Goal: Task Accomplishment & Management: Use online tool/utility

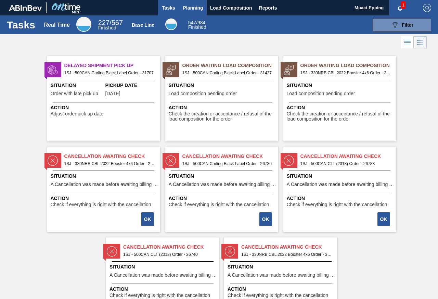
click at [189, 8] on span "Planning" at bounding box center [193, 8] width 20 height 8
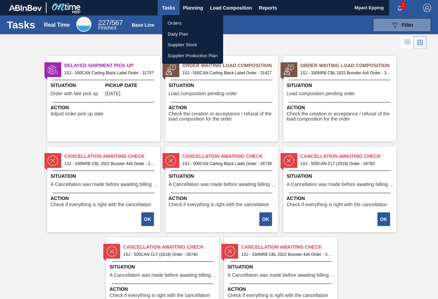
click at [183, 23] on li "Orders" at bounding box center [192, 23] width 61 height 11
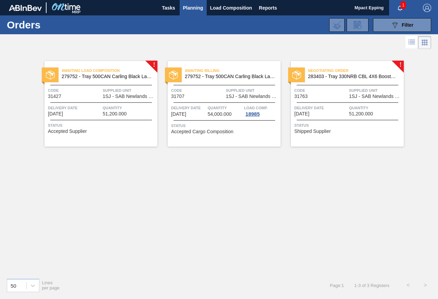
click at [315, 98] on div "Code 31763" at bounding box center [320, 93] width 53 height 12
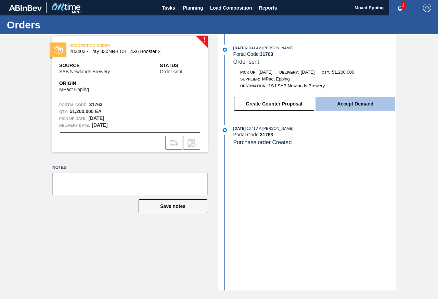
click at [338, 107] on button "Accept Demand" at bounding box center [355, 104] width 80 height 14
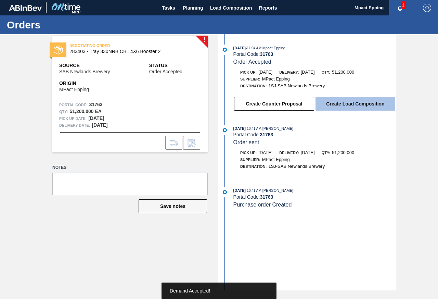
click at [345, 105] on button "Create Load Composition" at bounding box center [355, 104] width 80 height 14
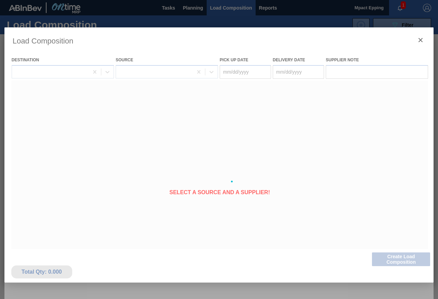
type Date "[DATE]"
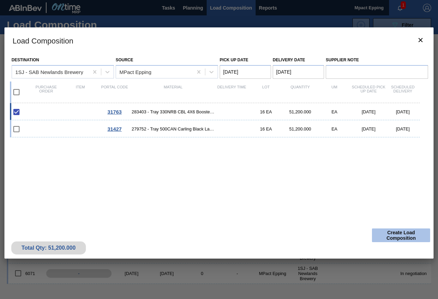
click at [397, 232] on button "Create Load Composition" at bounding box center [401, 235] width 58 height 14
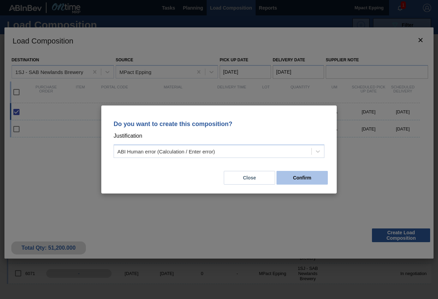
click at [299, 177] on button "Confirm" at bounding box center [301, 178] width 51 height 14
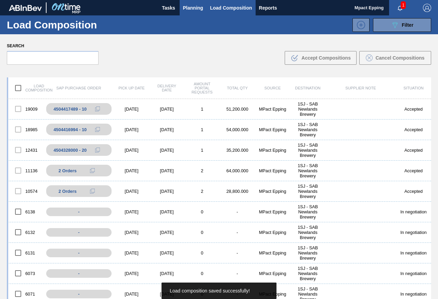
click at [190, 8] on span "Planning" at bounding box center [193, 8] width 20 height 8
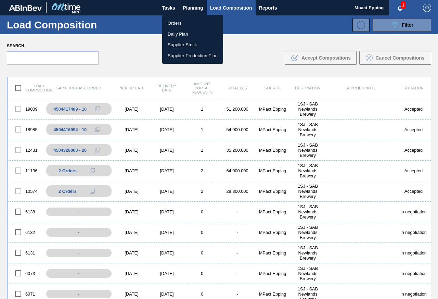
click at [181, 22] on li "Orders" at bounding box center [192, 23] width 61 height 11
